Goal: Task Accomplishment & Management: Use online tool/utility

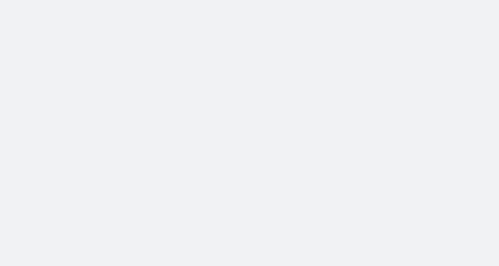
click at [294, 15] on body at bounding box center [249, 133] width 499 height 266
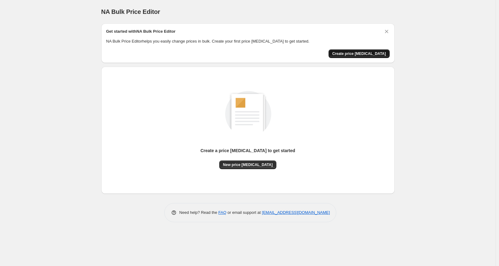
click at [366, 52] on span "Create price change job" at bounding box center [359, 53] width 54 height 5
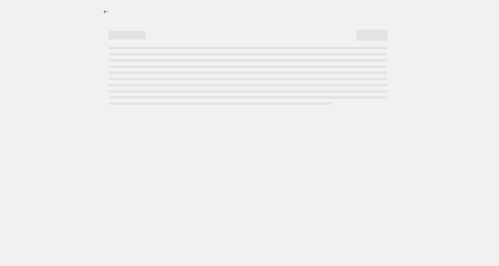
select select "percentage"
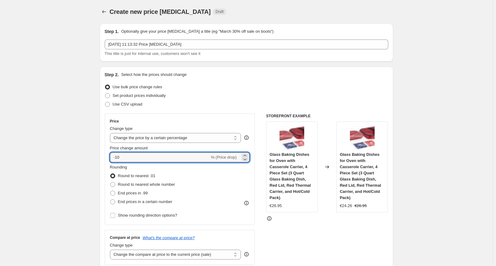
drag, startPoint x: 140, startPoint y: 157, endPoint x: 107, endPoint y: 158, distance: 32.4
click at [107, 158] on div "Price Change type Change the price to a certain amount Change the price by a ce…" at bounding box center [180, 169] width 150 height 111
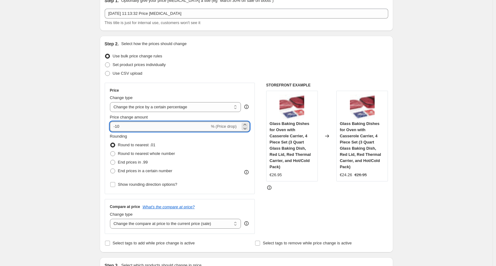
type input "-1"
type input "-60"
drag, startPoint x: 82, startPoint y: 161, endPoint x: 86, endPoint y: 165, distance: 5.9
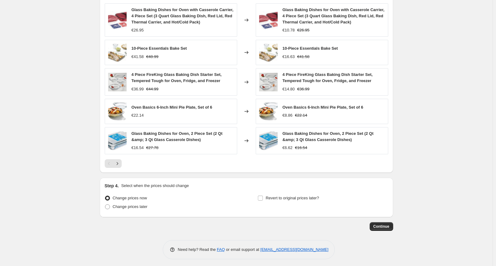
scroll to position [363, 0]
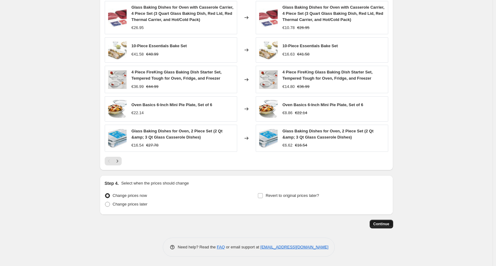
click at [378, 222] on span "Continue" at bounding box center [381, 224] width 16 height 5
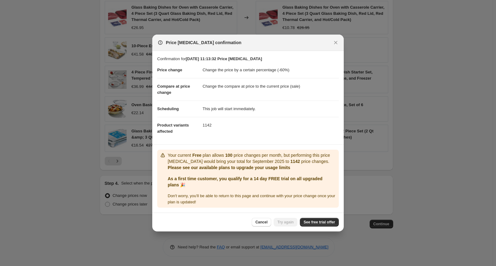
click at [285, 41] on div "Price [MEDICAL_DATA] confirmation" at bounding box center [242, 43] width 170 height 6
click at [311, 222] on span "See free trial offer" at bounding box center [318, 222] width 31 height 5
click at [295, 223] on button "Try again" at bounding box center [285, 222] width 24 height 9
click at [277, 41] on div "Price [MEDICAL_DATA] confirmation" at bounding box center [242, 43] width 170 height 6
click at [319, 224] on span "See free trial offer" at bounding box center [318, 222] width 31 height 5
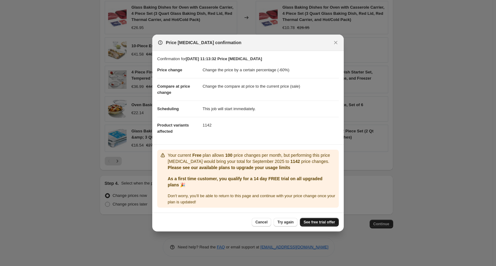
click at [313, 223] on span "See free trial offer" at bounding box center [318, 222] width 31 height 5
click at [318, 218] on link "See free trial offer" at bounding box center [319, 222] width 39 height 9
click at [311, 219] on link "See free trial offer" at bounding box center [319, 222] width 39 height 9
click at [290, 163] on b "1142" at bounding box center [295, 161] width 10 height 5
drag, startPoint x: 256, startPoint y: 39, endPoint x: 221, endPoint y: 160, distance: 125.6
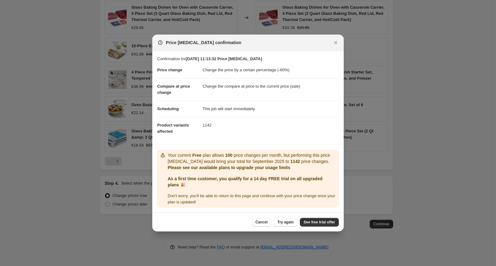
click at [256, 39] on div "Price [MEDICAL_DATA] confirmation" at bounding box center [247, 43] width 191 height 16
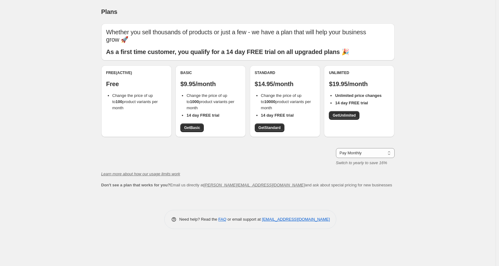
click at [70, 159] on div "Plans. This page is ready Plans Whether you sell thousands of products or just …" at bounding box center [247, 133] width 495 height 266
click at [197, 127] on span "Get Basic" at bounding box center [192, 127] width 16 height 5
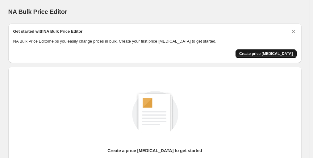
click at [269, 56] on span "Create price [MEDICAL_DATA]" at bounding box center [266, 53] width 54 height 5
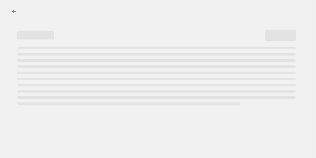
select select "percentage"
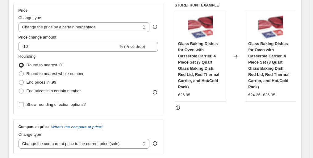
scroll to position [123, 0]
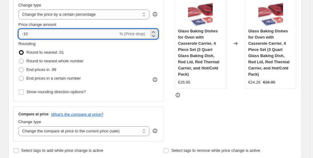
drag, startPoint x: 46, startPoint y: 35, endPoint x: 26, endPoint y: 35, distance: 19.8
click at [26, 35] on input "-10" at bounding box center [69, 34] width 100 height 10
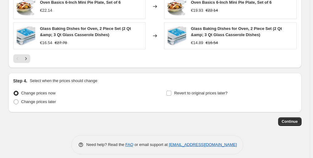
scroll to position [471, 0]
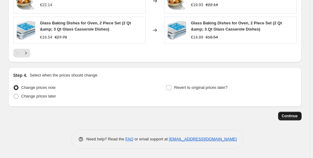
type input "-60"
click at [286, 115] on span "Continue" at bounding box center [290, 116] width 16 height 5
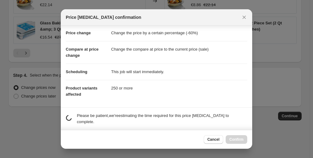
scroll to position [46, 0]
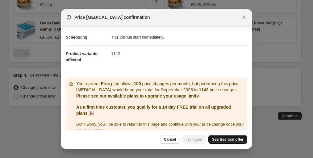
click at [235, 140] on span "See free trial offer" at bounding box center [227, 139] width 31 height 5
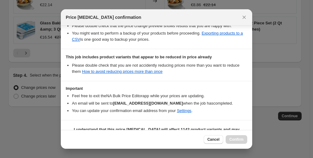
scroll to position [137, 0]
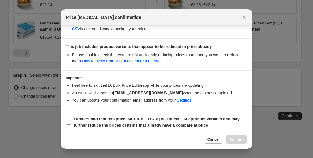
click at [86, 123] on b "I understand that this price [MEDICAL_DATA] will affect 1142 product variants a…" at bounding box center [157, 122] width 166 height 11
click at [71, 123] on input "I understand that this price [MEDICAL_DATA] will affect 1142 product variants a…" at bounding box center [68, 122] width 5 height 5
checkbox input "true"
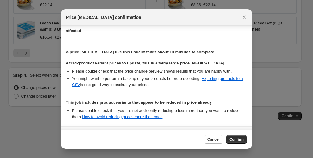
scroll to position [93, 0]
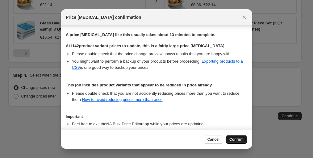
click at [236, 140] on span "Confirm" at bounding box center [236, 139] width 14 height 5
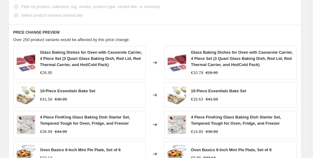
scroll to position [348, 0]
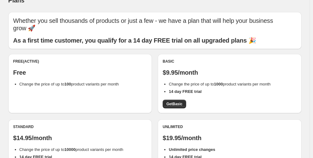
scroll to position [31, 0]
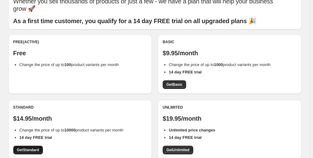
click at [27, 149] on span "Get Standard" at bounding box center [28, 150] width 22 height 5
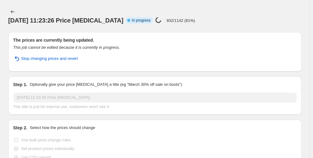
select select "percentage"
